Goal: Task Accomplishment & Management: Use online tool/utility

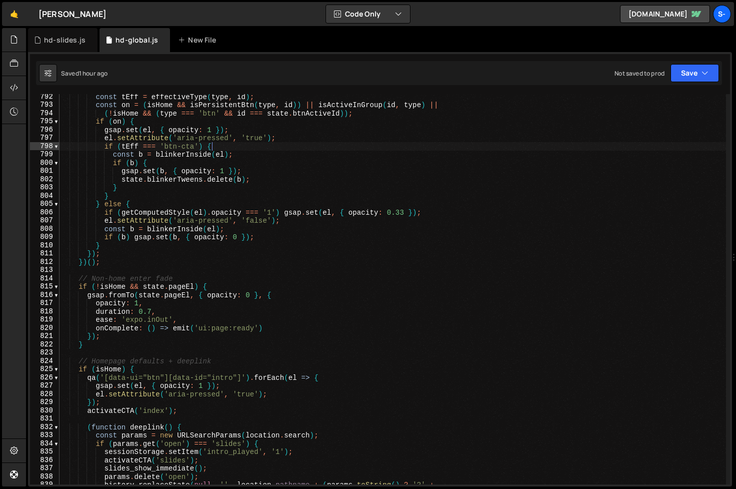
scroll to position [6531, 0]
click at [212, 148] on div "const tEff = effectiveType ( type , id ) ; const on = ( isHome && isPersistentB…" at bounding box center [393, 296] width 667 height 407
type textarea "})();"
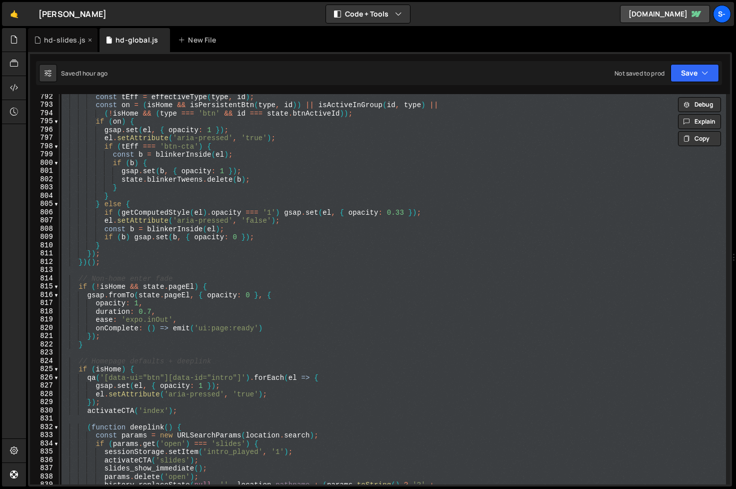
click at [78, 39] on div "hd-slides.js" at bounding box center [65, 40] width 42 height 10
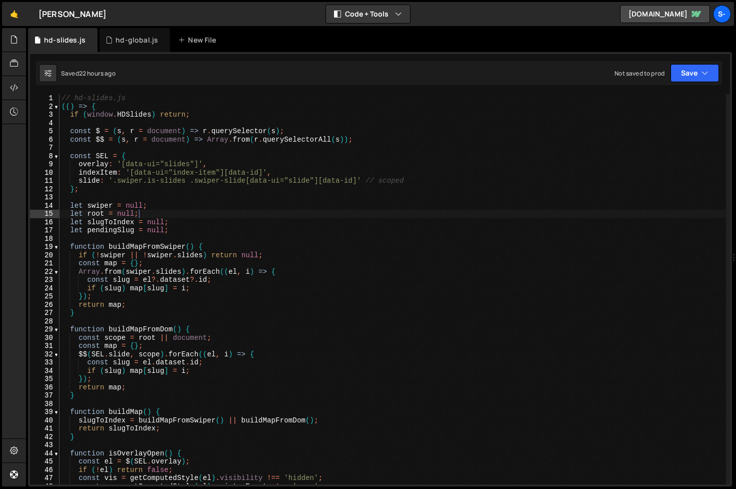
click at [202, 211] on div "// hd-slides.js (( ) => { if ( window . HDSlides ) return ; const $ = ( s , r =…" at bounding box center [393, 297] width 667 height 407
type textarea "})();"
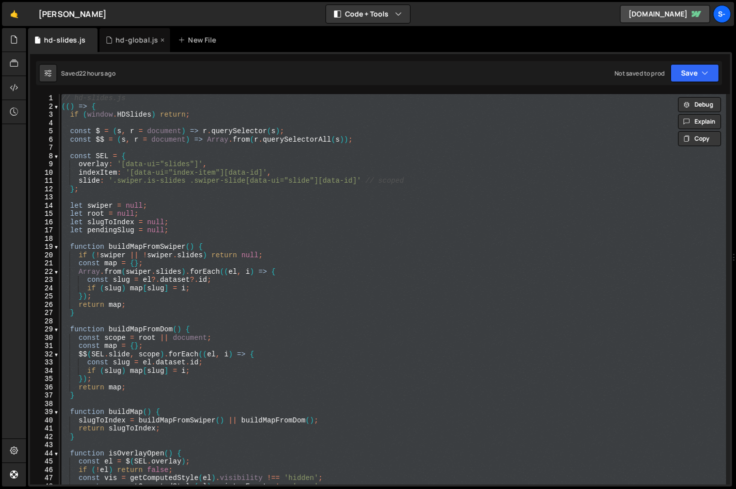
click at [132, 35] on div "hd-global.js" at bounding box center [135, 40] width 71 height 24
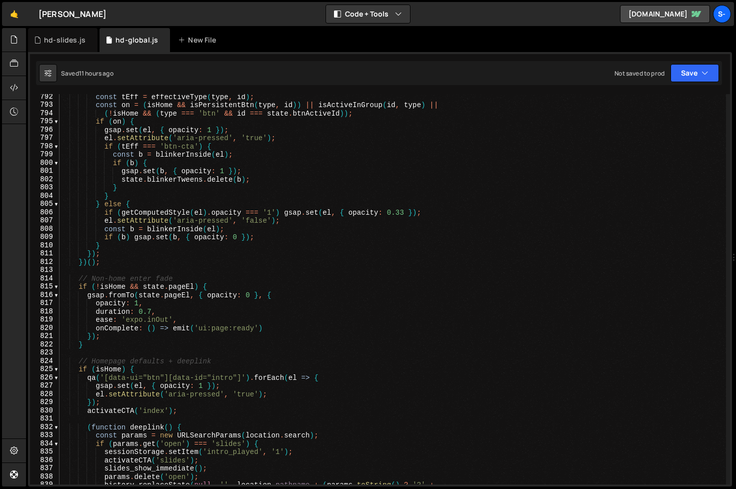
click at [228, 262] on div "const tEff = effectiveType ( type , id ) ; const on = ( isHome && isPersistentB…" at bounding box center [393, 296] width 667 height 407
type textarea "})();"
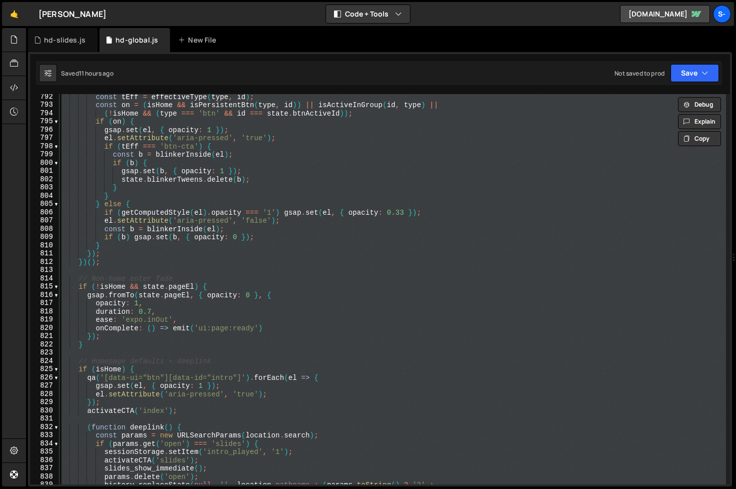
paste textarea
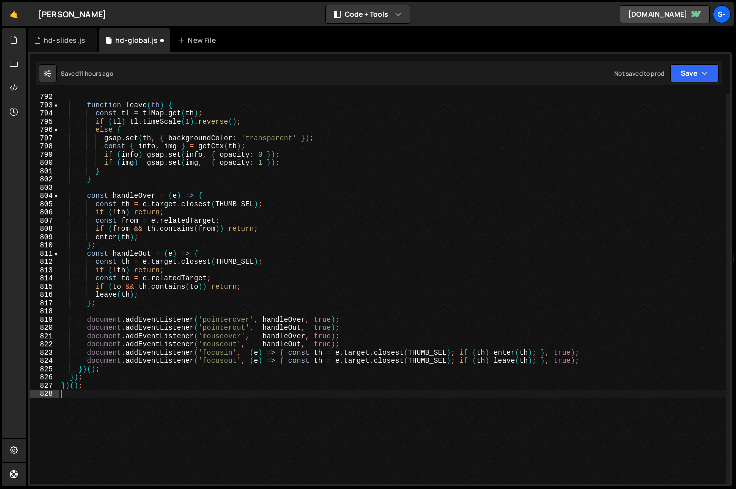
type textarea "function enter(th) {"
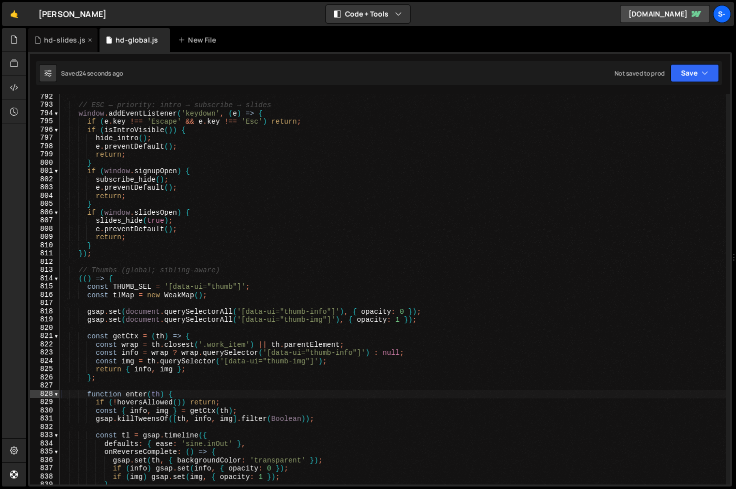
click at [65, 35] on div "hd-slides.js" at bounding box center [65, 40] width 42 height 10
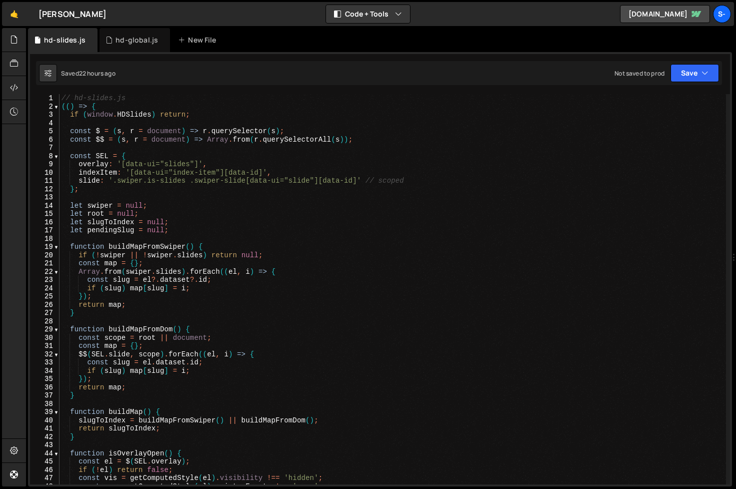
click at [188, 229] on div "// hd-slides.js (( ) => { if ( window . HDSlides ) return ; const $ = ( s , r =…" at bounding box center [393, 297] width 667 height 407
type textarea "})();"
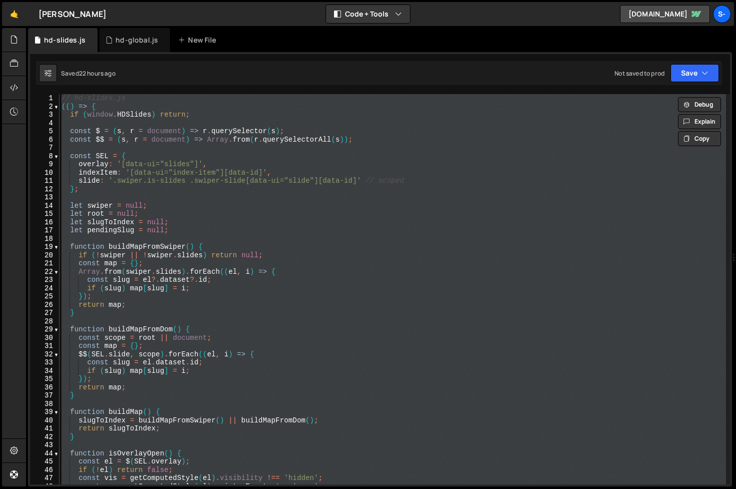
paste textarea
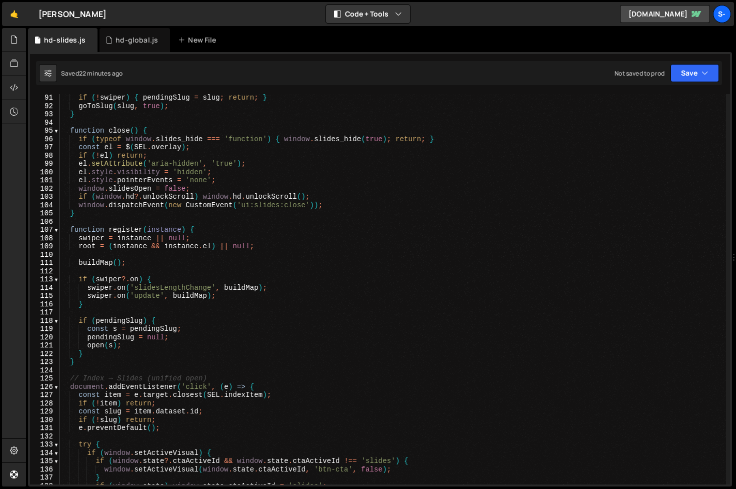
scroll to position [308, 0]
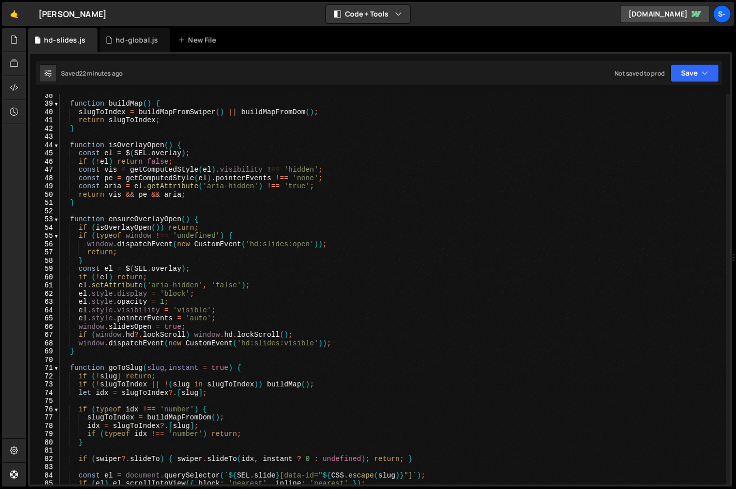
click at [176, 201] on div "function buildMap ( ) { slugToIndex = buildMapFromSwiper ( ) || buildMapFromDom…" at bounding box center [393, 294] width 667 height 407
type textarea "})();"
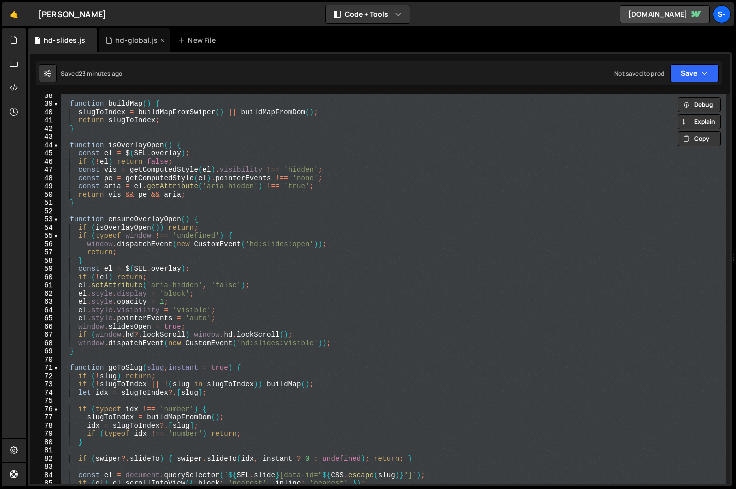
click at [131, 51] on div "hd-global.js" at bounding box center [135, 40] width 71 height 24
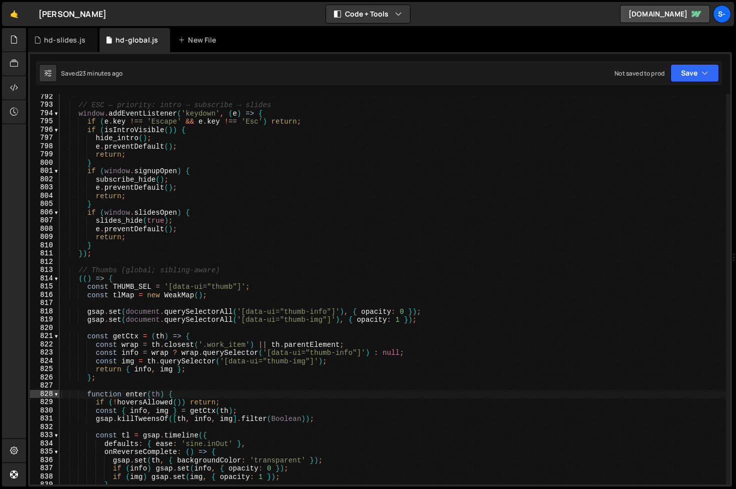
click at [182, 227] on div "// ESC — priority: intro → subscribe → slides window . addEventListener ( 'keyd…" at bounding box center [393, 296] width 667 height 407
type textarea "})();"
